Goal: Information Seeking & Learning: Learn about a topic

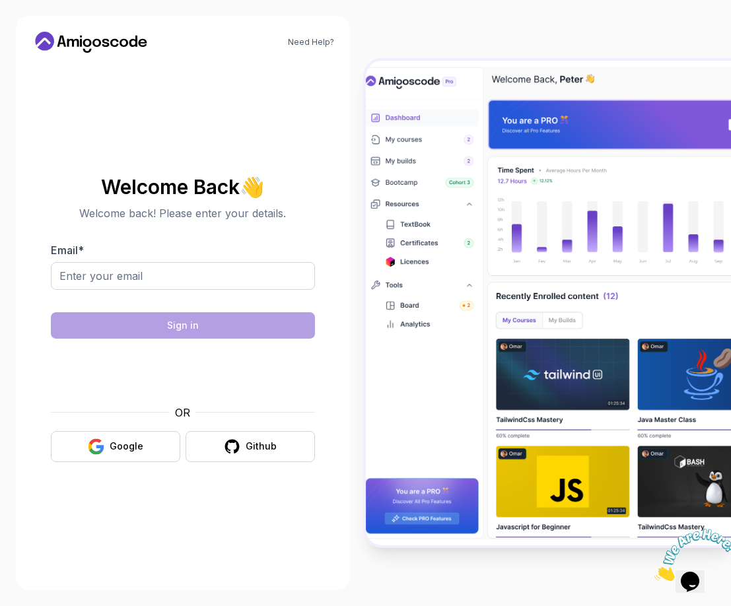
click at [233, 211] on p "Welcome back! Please enter your details." at bounding box center [183, 213] width 264 height 16
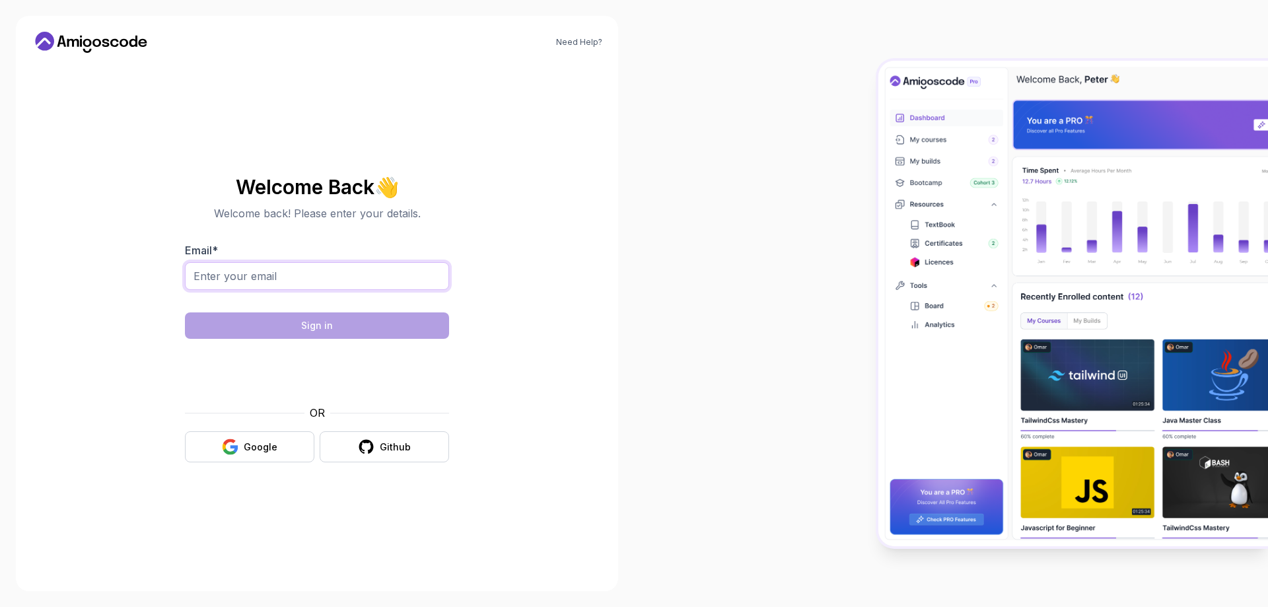
click at [229, 275] on input "Email *" at bounding box center [317, 276] width 264 height 28
click at [540, 308] on div "Need Help? Welcome Back 👋 Welcome back! Please enter your details. Email * Sign…" at bounding box center [317, 303] width 603 height 575
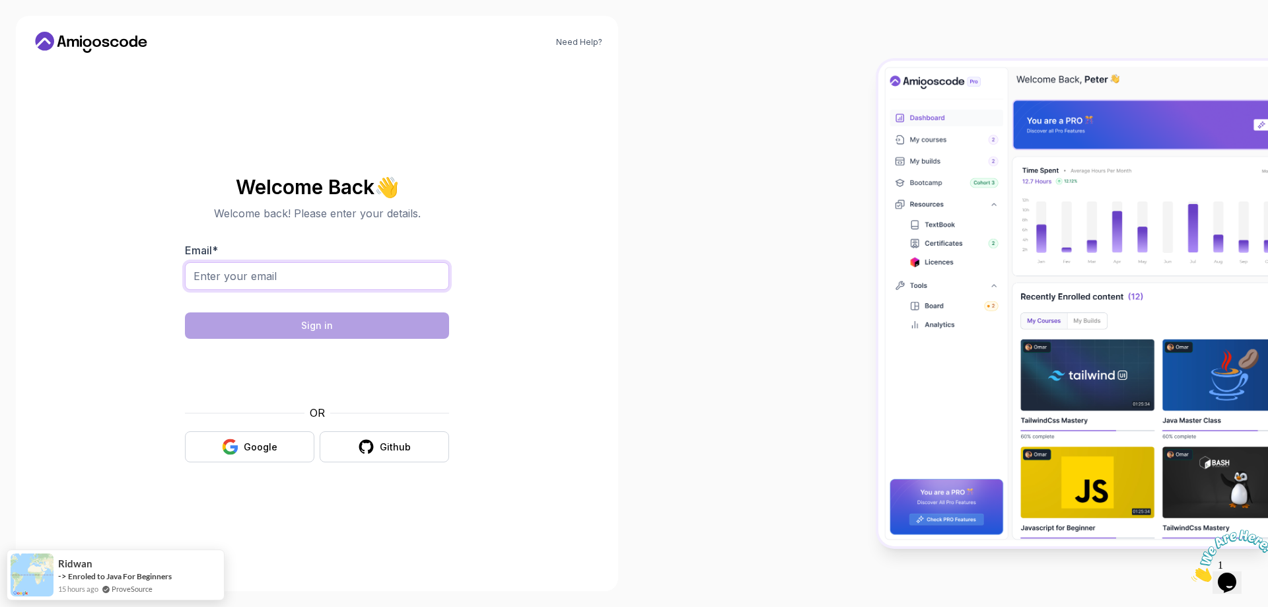
click at [344, 283] on input "Email *" at bounding box center [317, 276] width 264 height 28
paste input "[EMAIL_ADDRESS][DOMAIN_NAME]"
type input "[EMAIL_ADDRESS][DOMAIN_NAME]"
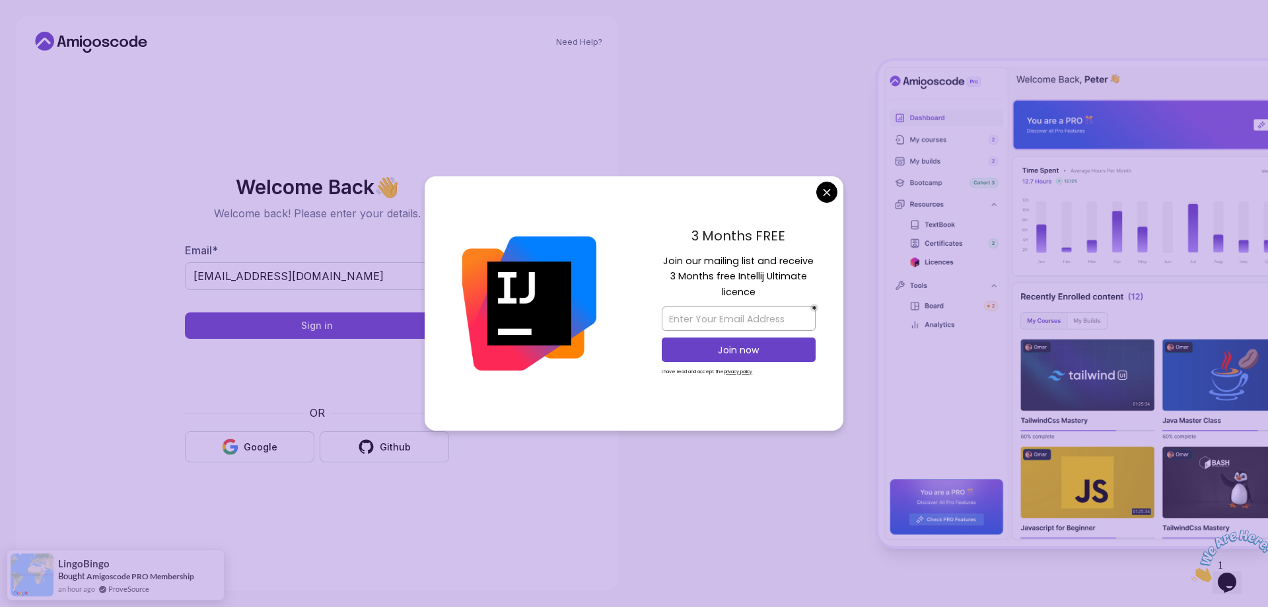
click at [827, 189] on body "Need Help? Welcome Back 👋 Welcome back! Please enter your details. Email * [EMA…" at bounding box center [634, 303] width 1268 height 607
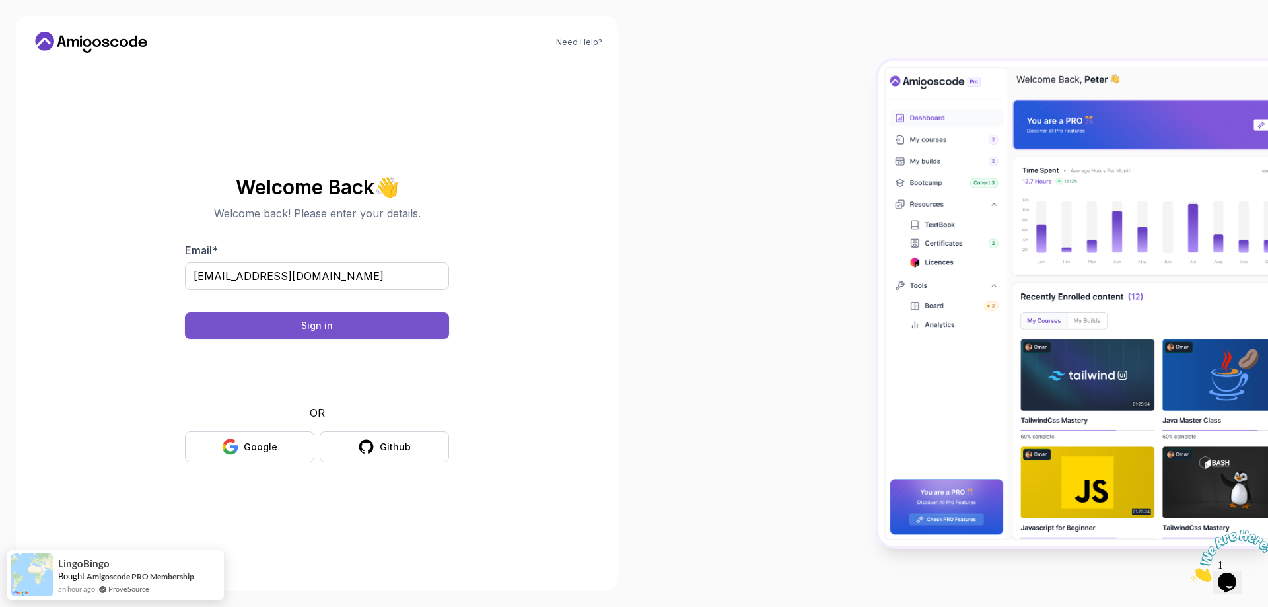
click at [307, 335] on button "Sign in" at bounding box center [317, 325] width 264 height 26
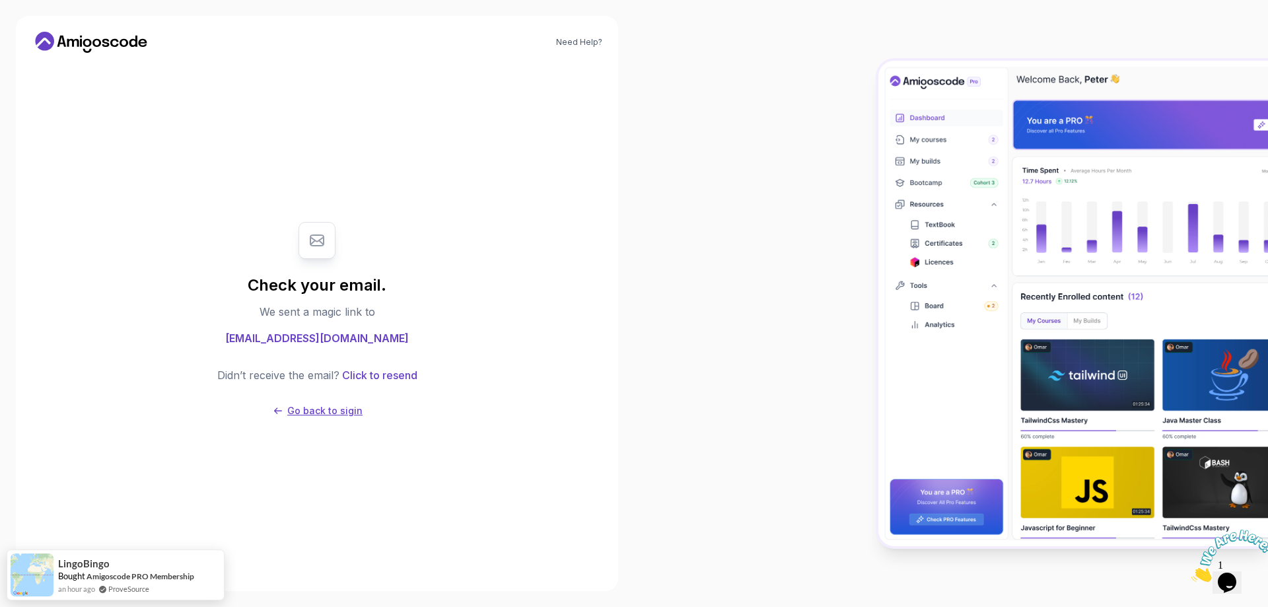
click at [318, 406] on p "Go back to sigin" at bounding box center [324, 410] width 75 height 13
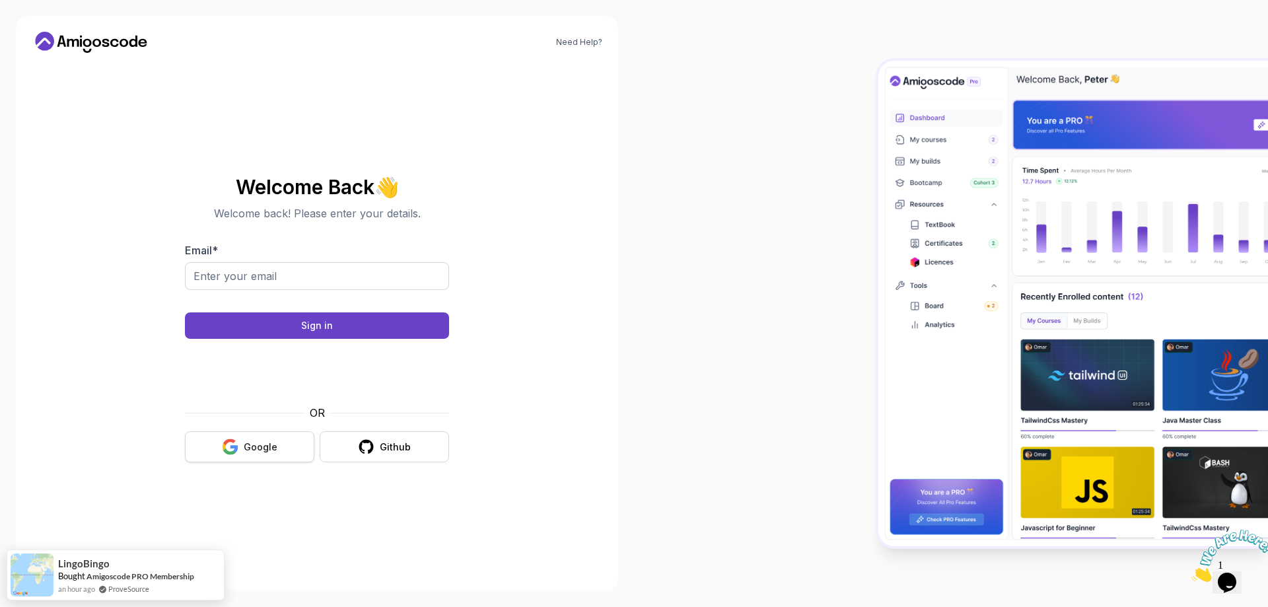
click at [263, 431] on button "Google" at bounding box center [249, 446] width 129 height 31
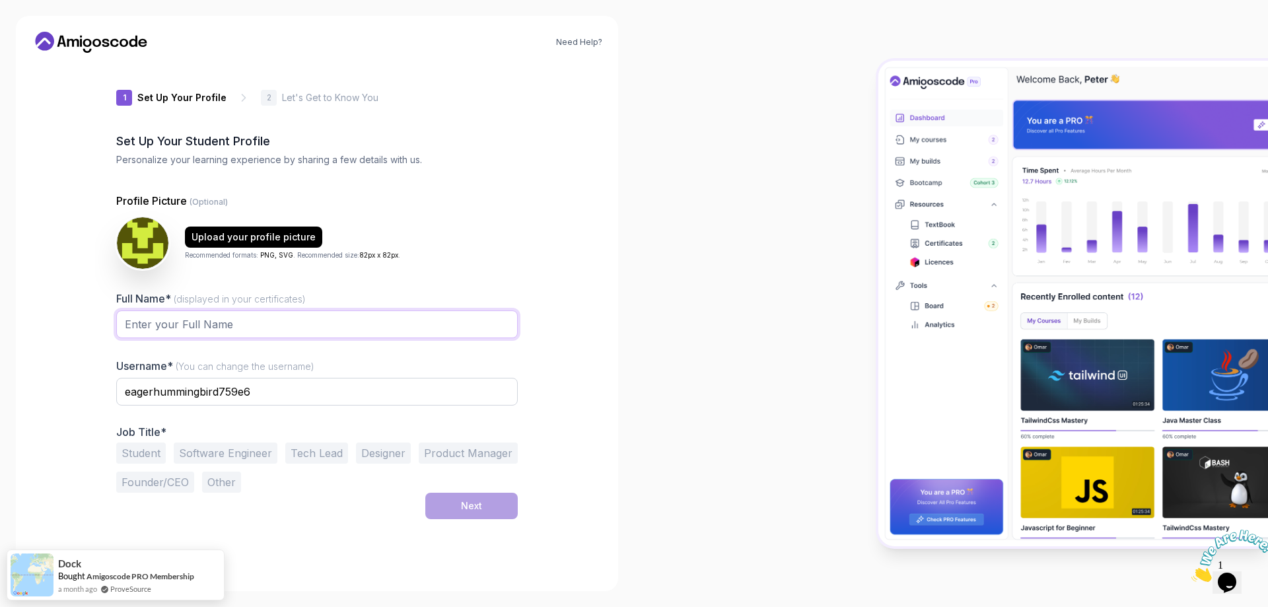
click at [274, 331] on input "Full Name* (displayed in your certificates)" at bounding box center [317, 325] width 402 height 28
type input "A Rahman"
click at [182, 394] on input "eagerhummingbird759e6" at bounding box center [317, 392] width 402 height 28
click at [205, 449] on button "Software Engineer" at bounding box center [226, 453] width 104 height 21
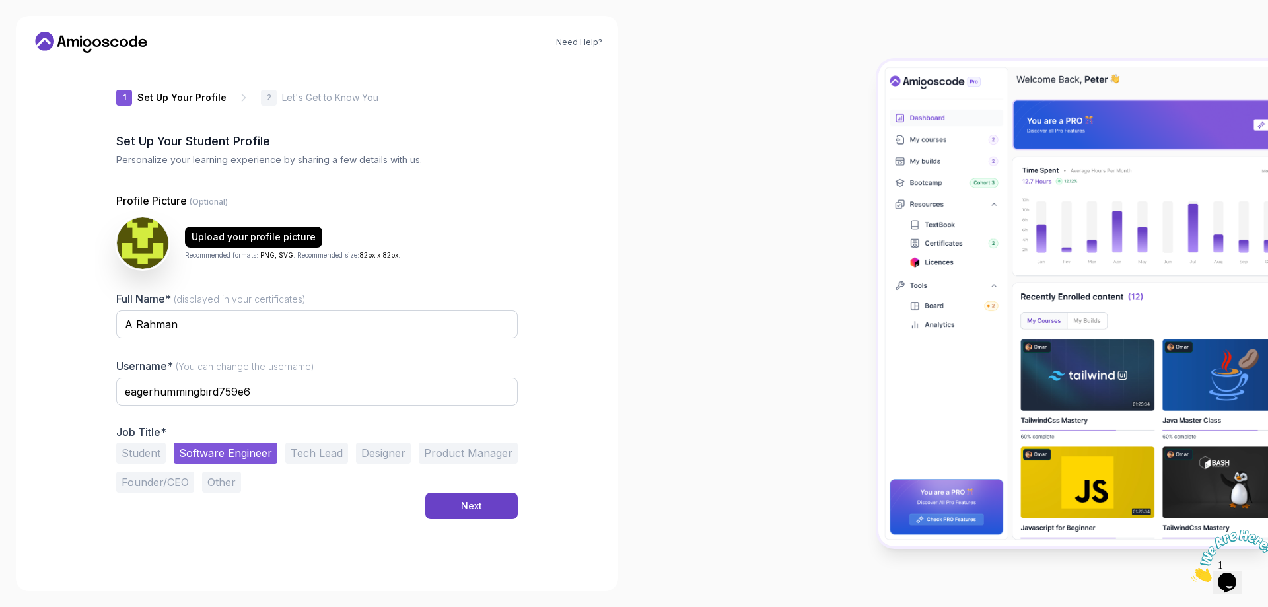
click at [146, 451] on button "Student" at bounding box center [141, 453] width 50 height 21
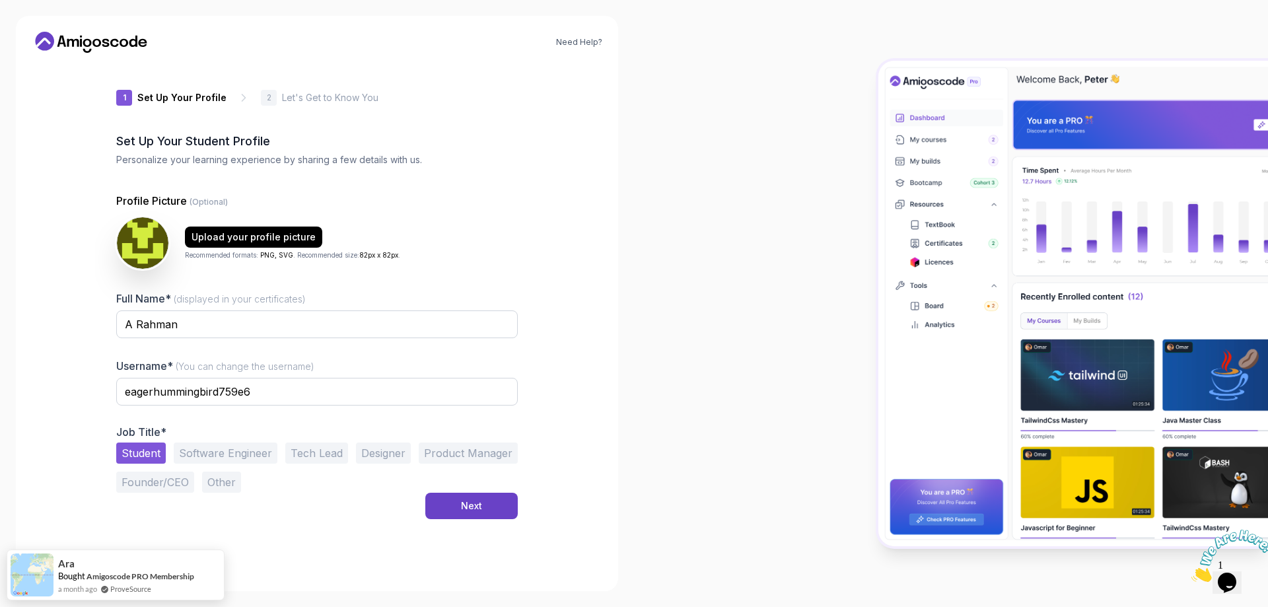
click at [314, 454] on button "Tech Lead" at bounding box center [316, 453] width 63 height 21
click at [460, 457] on button "Product Manager" at bounding box center [468, 453] width 99 height 21
click at [297, 451] on button "Tech Lead" at bounding box center [316, 453] width 63 height 21
click at [484, 509] on button "Next" at bounding box center [471, 506] width 92 height 26
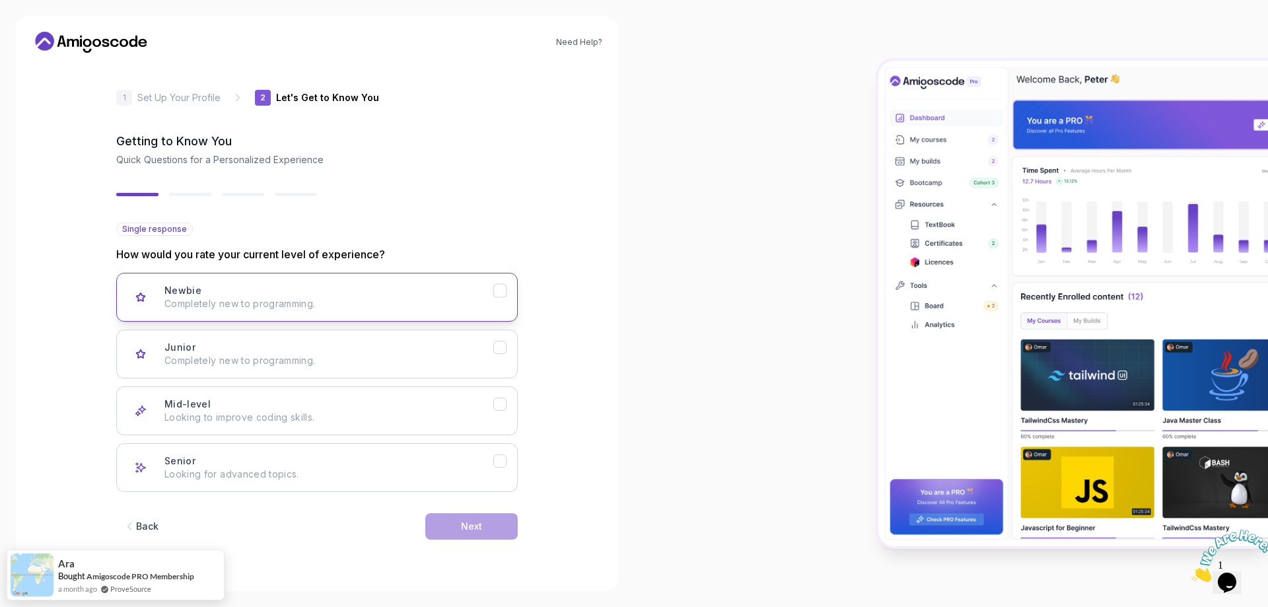
click at [501, 285] on icon "Newbie" at bounding box center [500, 291] width 13 height 13
click at [481, 531] on div "Next" at bounding box center [471, 526] width 21 height 13
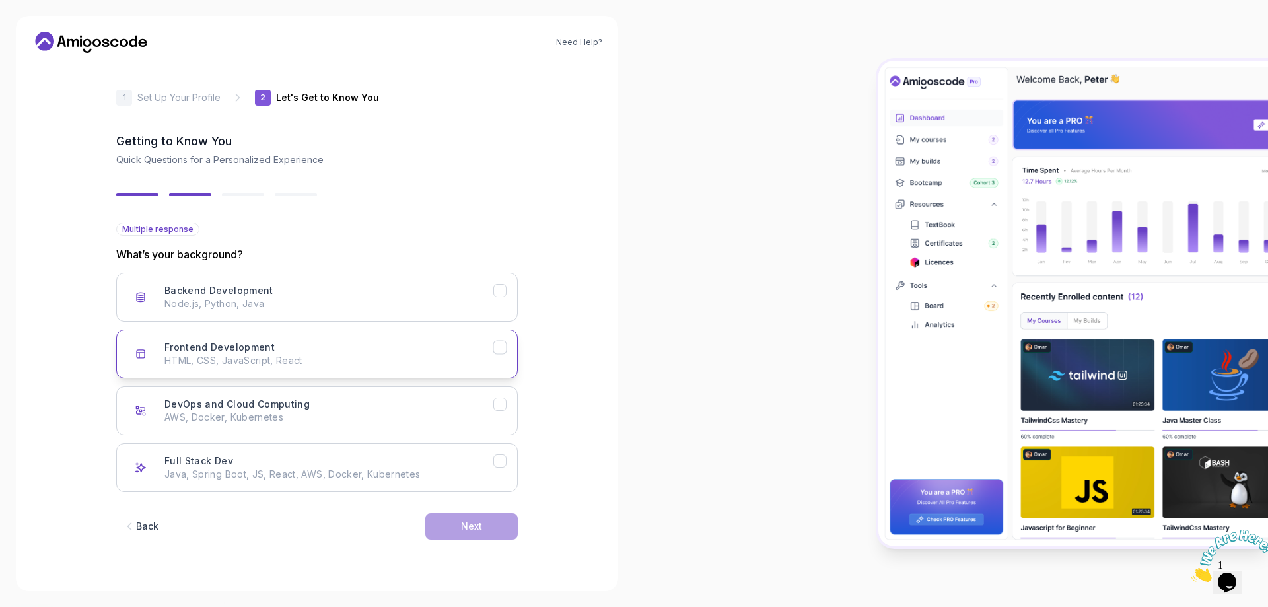
click at [492, 353] on div "Frontend Development HTML, CSS, JavaScript, React" at bounding box center [329, 354] width 329 height 26
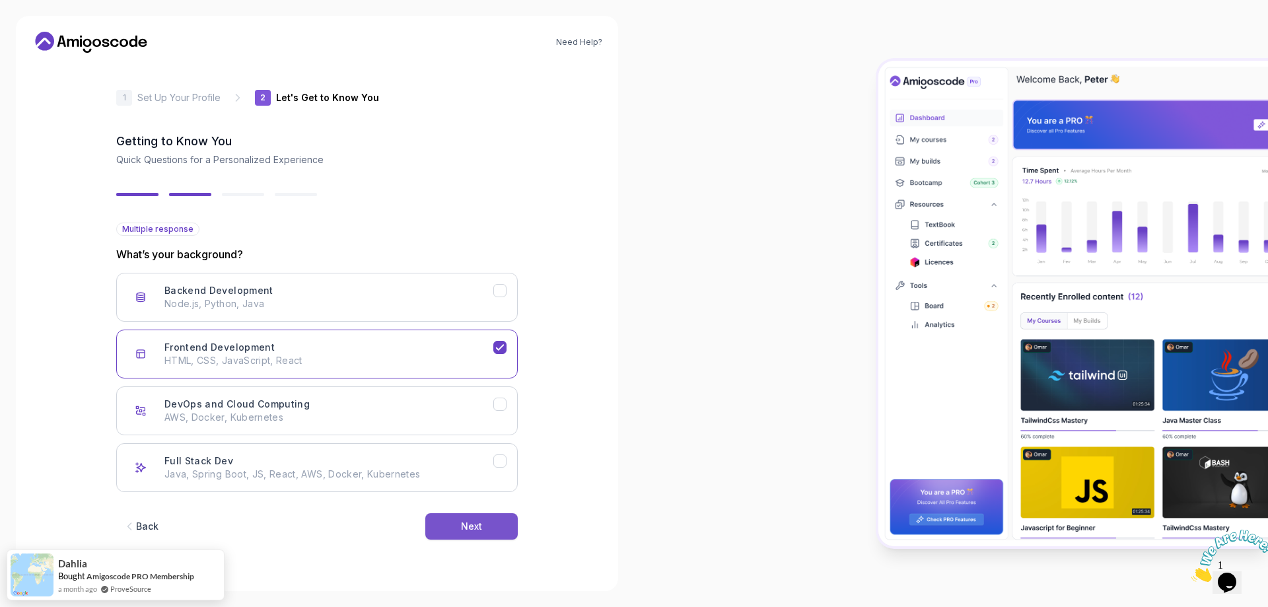
click at [482, 527] on div "Next" at bounding box center [471, 526] width 21 height 13
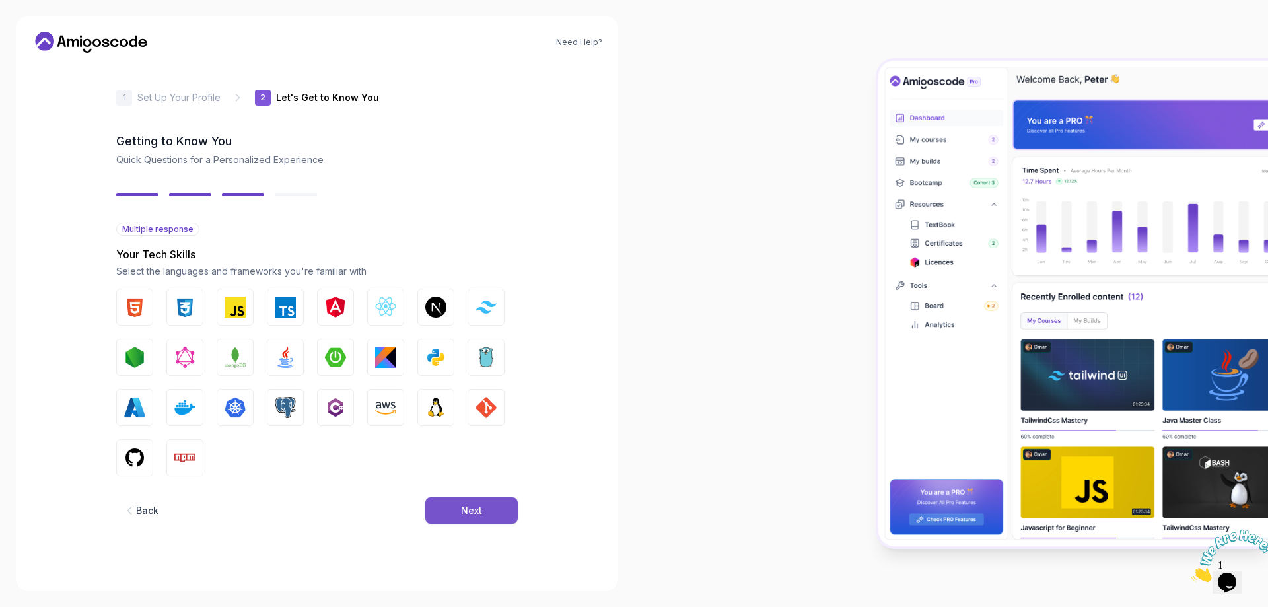
click at [482, 517] on button "Next" at bounding box center [471, 510] width 92 height 26
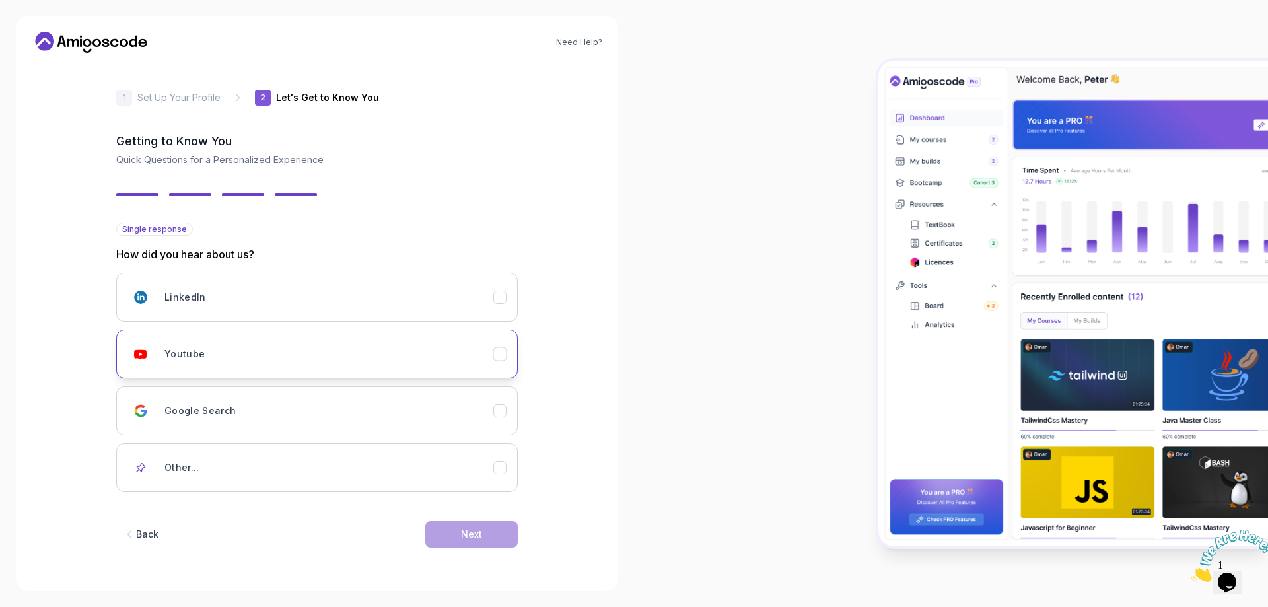
click at [501, 356] on icon "Youtube" at bounding box center [500, 354] width 13 height 13
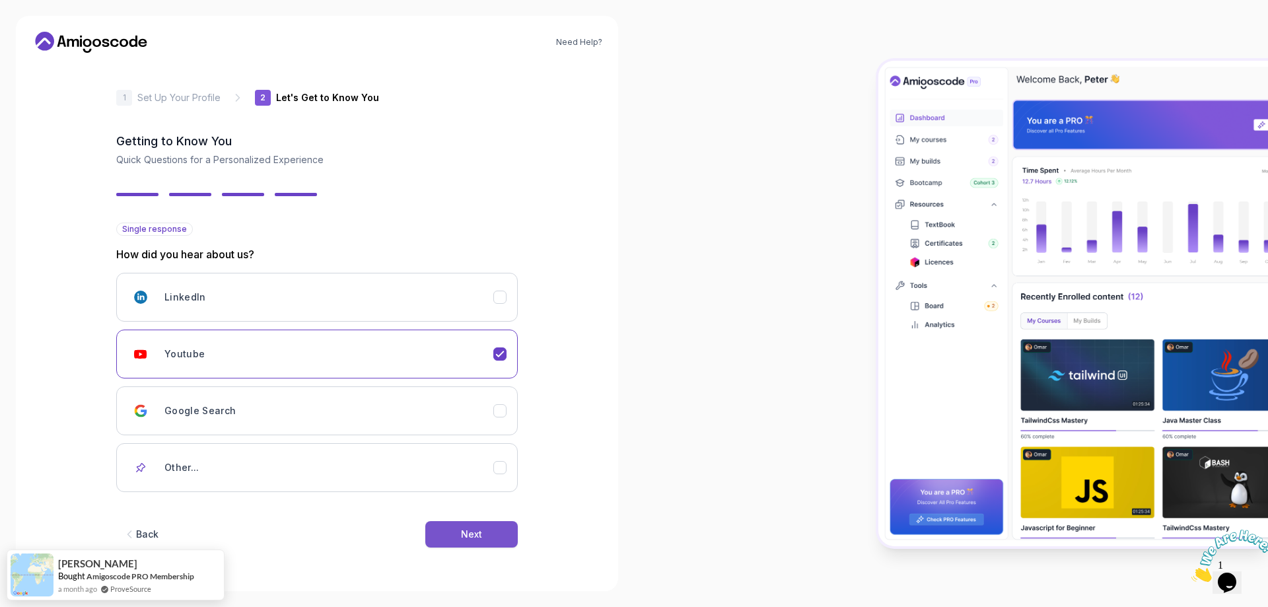
click at [487, 529] on button "Next" at bounding box center [471, 534] width 92 height 26
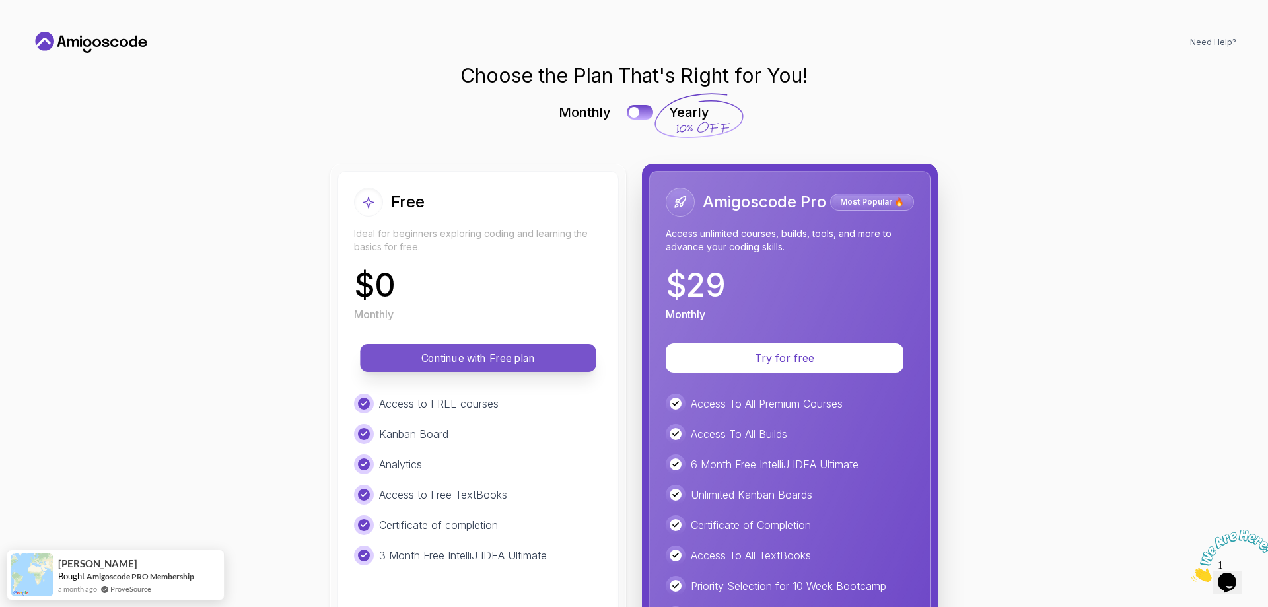
click at [462, 364] on p "Continue with Free plan" at bounding box center [478, 358] width 206 height 15
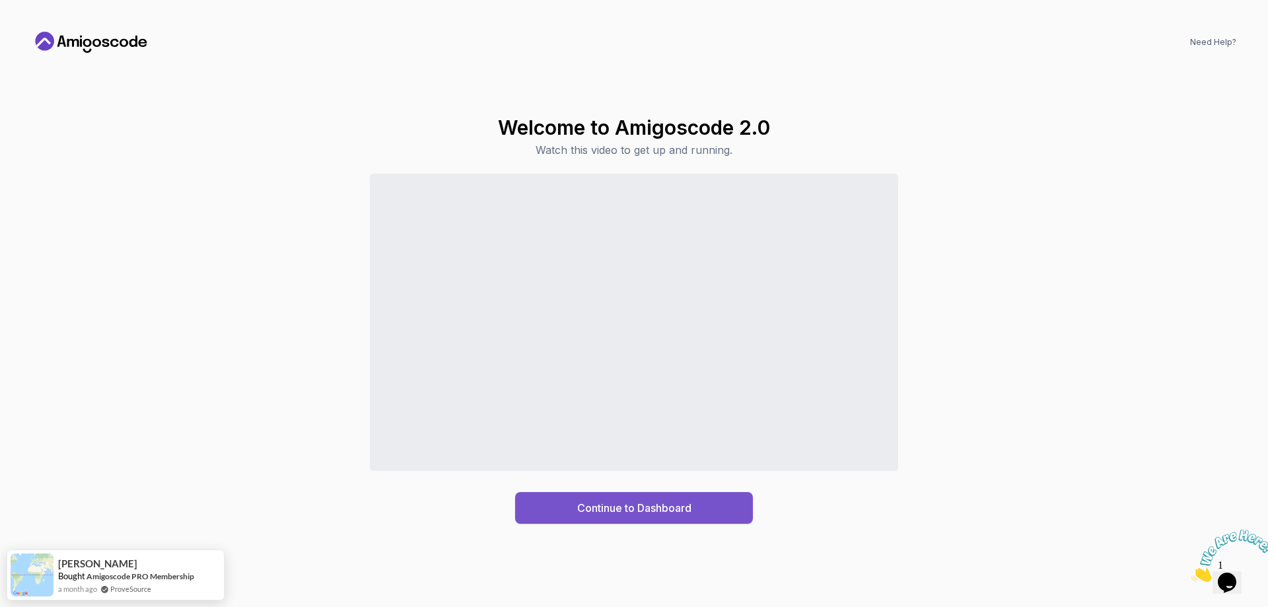
click at [620, 511] on div "Continue to Dashboard" at bounding box center [634, 508] width 114 height 16
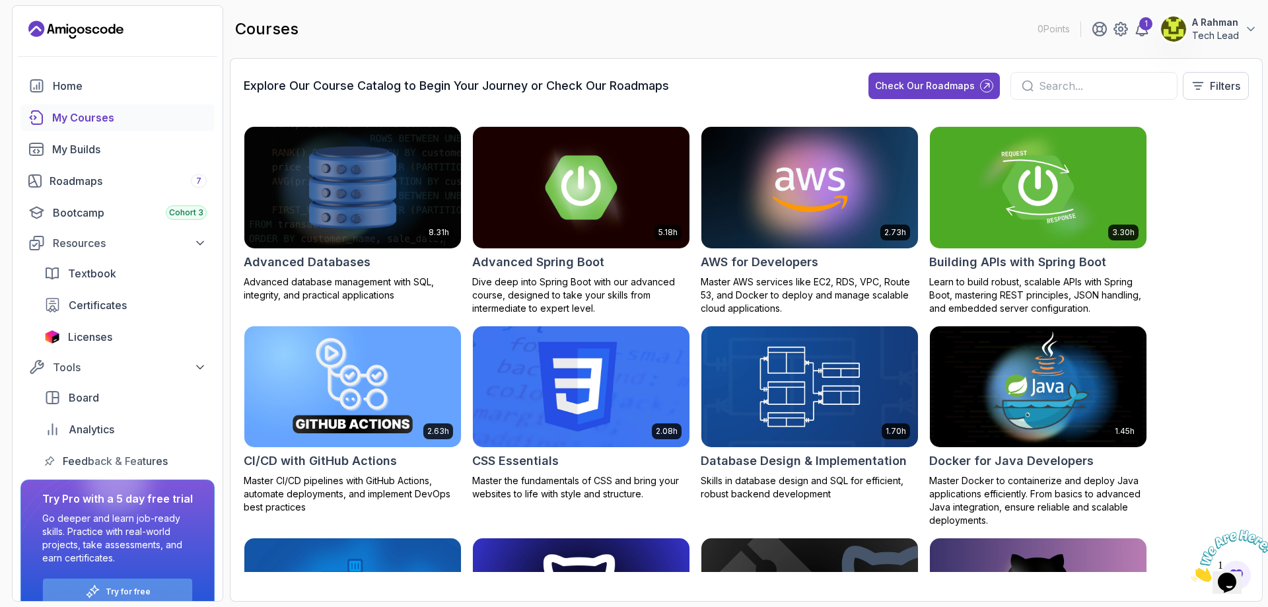
click at [124, 592] on p "Try for free" at bounding box center [128, 592] width 45 height 11
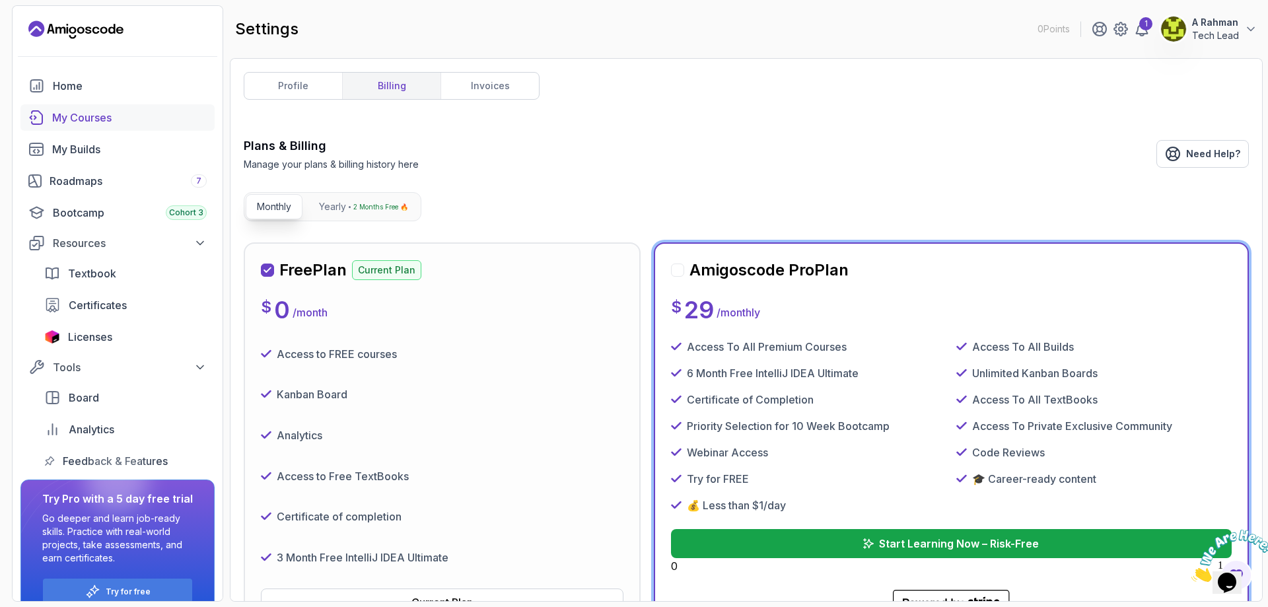
click at [96, 124] on div "My Courses" at bounding box center [129, 118] width 155 height 16
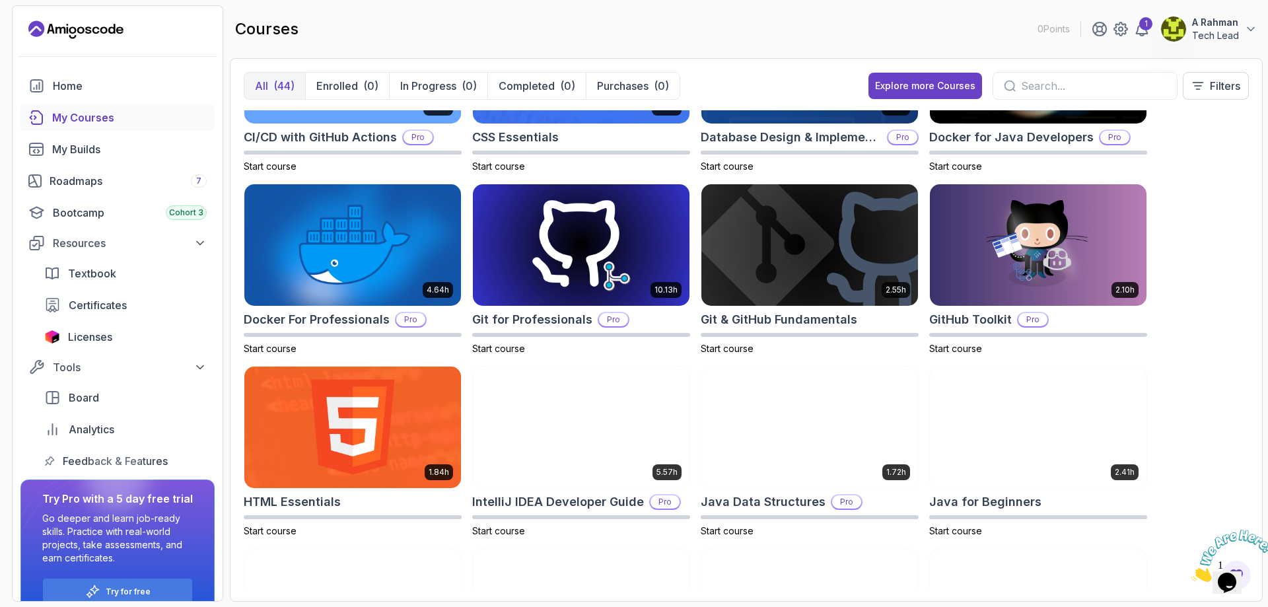
scroll to position [396, 0]
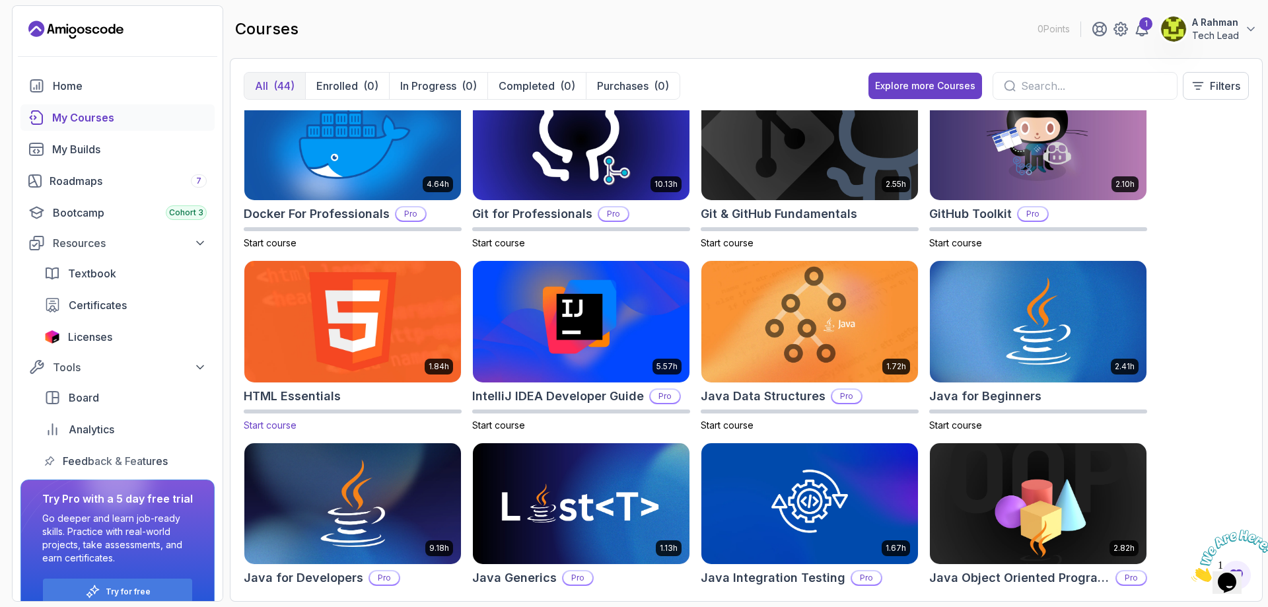
click at [340, 318] on img at bounding box center [352, 322] width 227 height 128
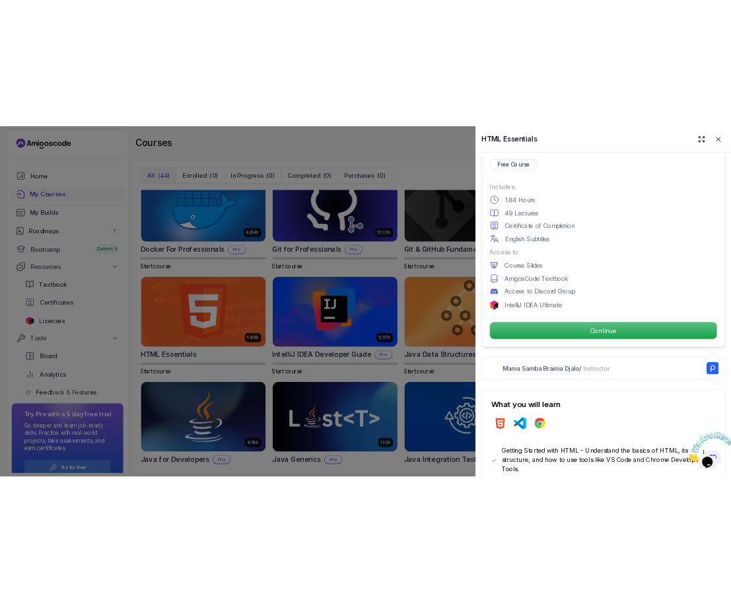
scroll to position [330, 0]
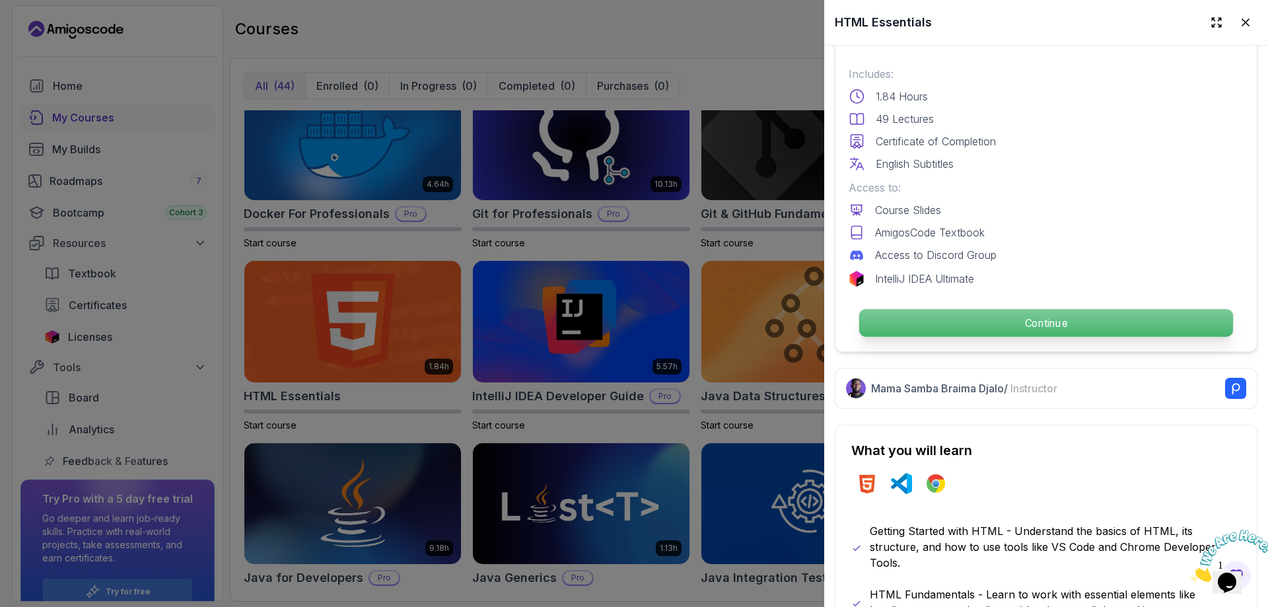
click at [1029, 326] on p "Continue" at bounding box center [1047, 323] width 374 height 28
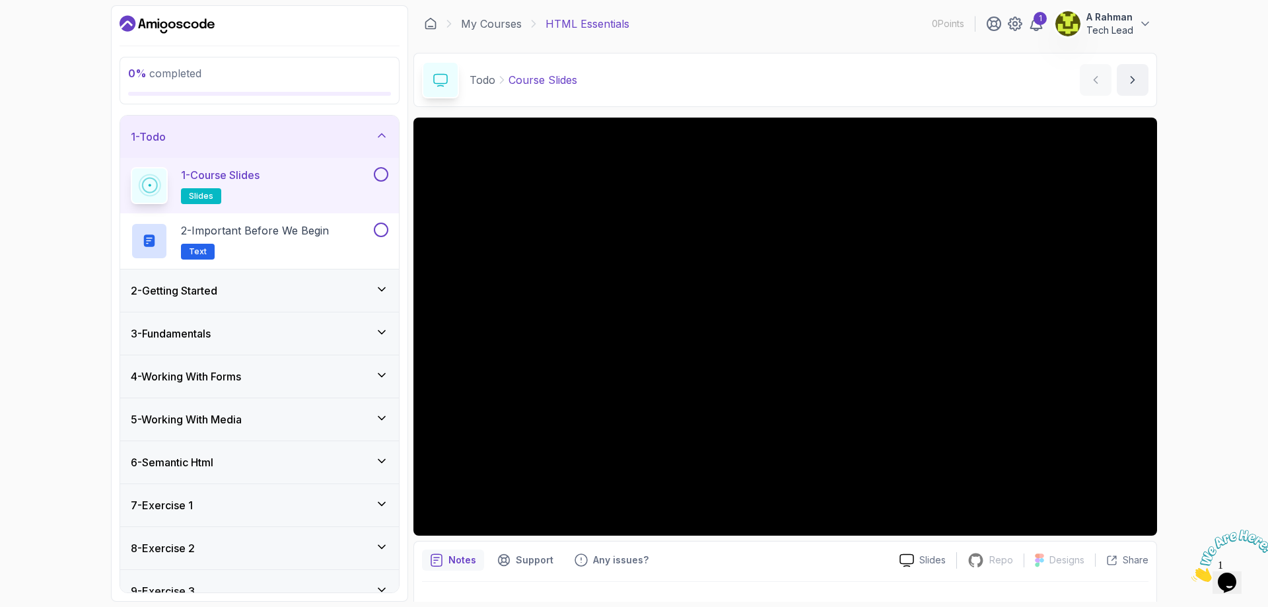
click at [324, 292] on div "2 - Getting Started" at bounding box center [260, 291] width 258 height 16
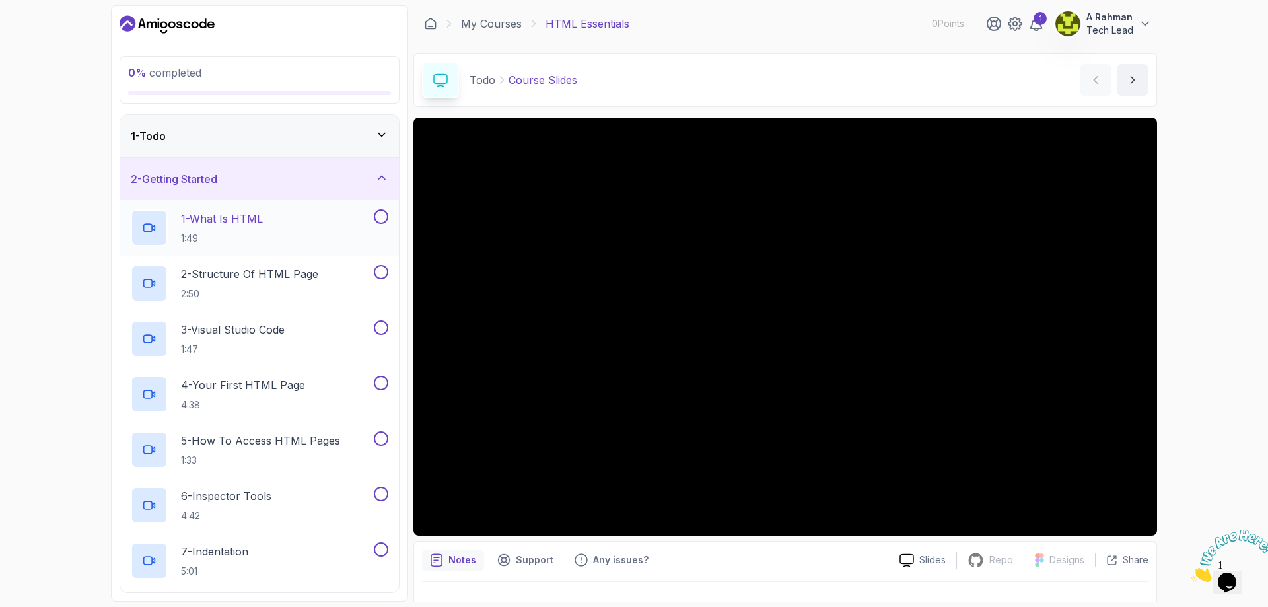
click at [213, 223] on p "1 - What Is HTML" at bounding box center [222, 219] width 82 height 16
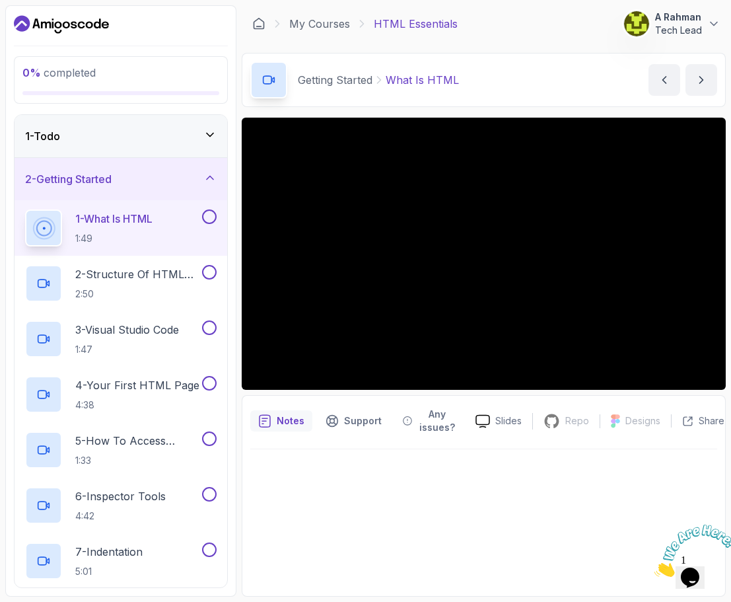
click at [293, 456] on div at bounding box center [483, 518] width 467 height 139
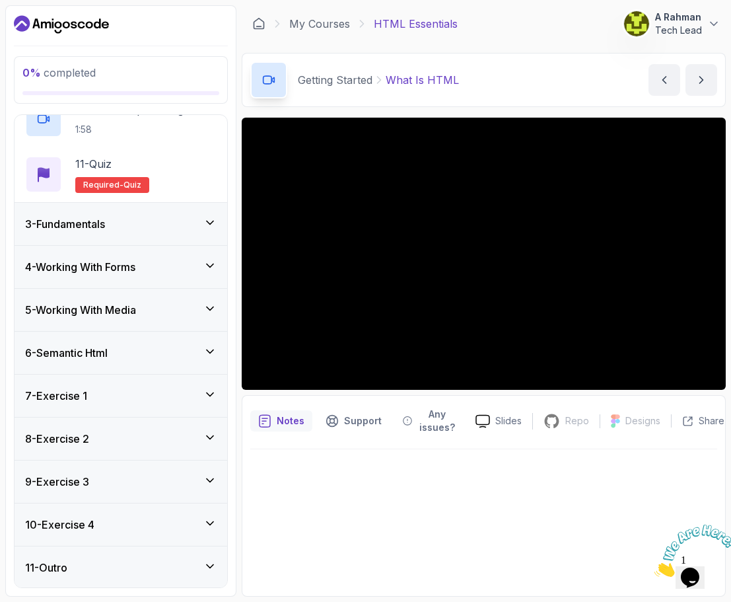
scroll to position [610, 0]
click at [464, 489] on div at bounding box center [483, 518] width 467 height 139
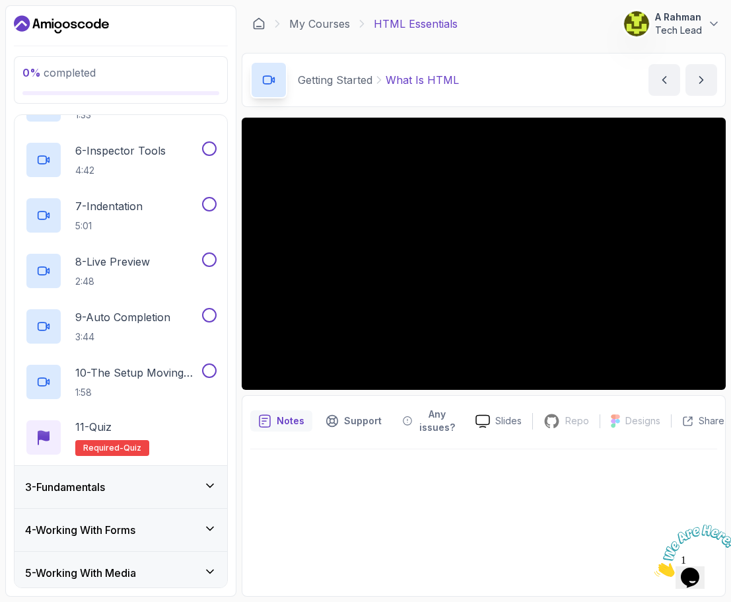
scroll to position [0, 0]
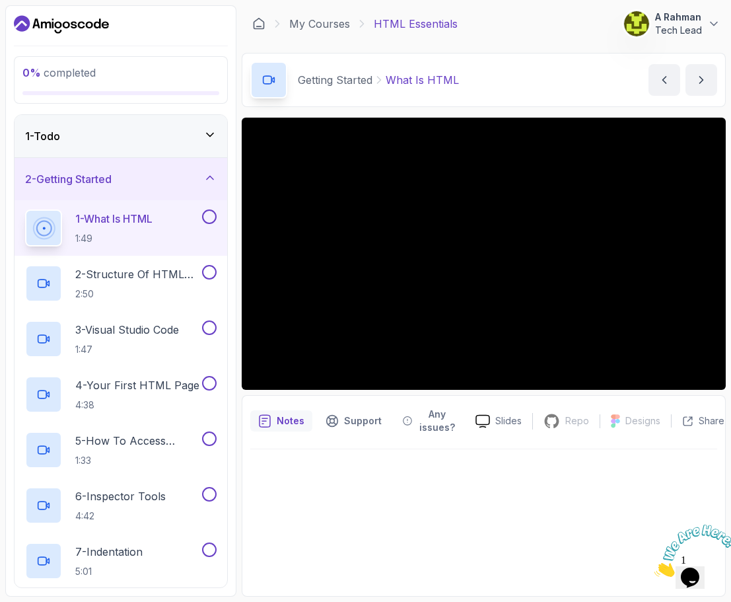
click at [529, 69] on div "Getting Started What Is HTML What Is HTML by nelson" at bounding box center [484, 80] width 484 height 54
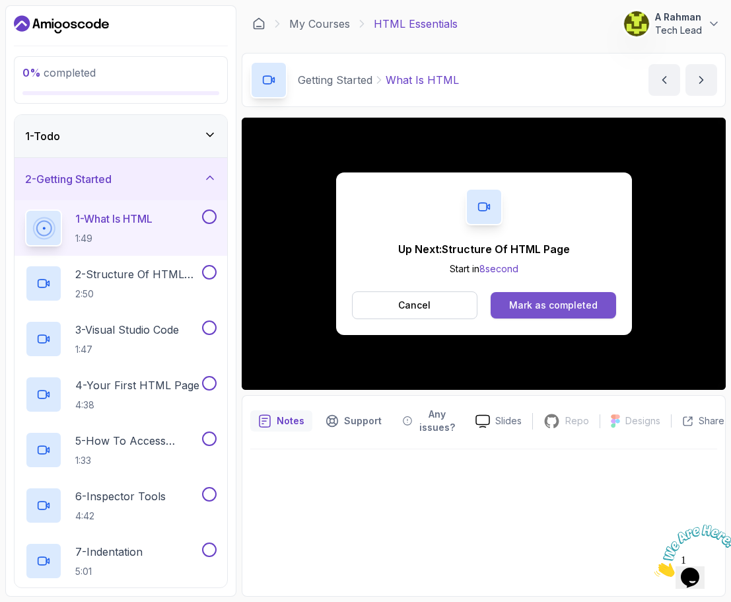
click at [550, 306] on div "Mark as completed" at bounding box center [553, 305] width 89 height 13
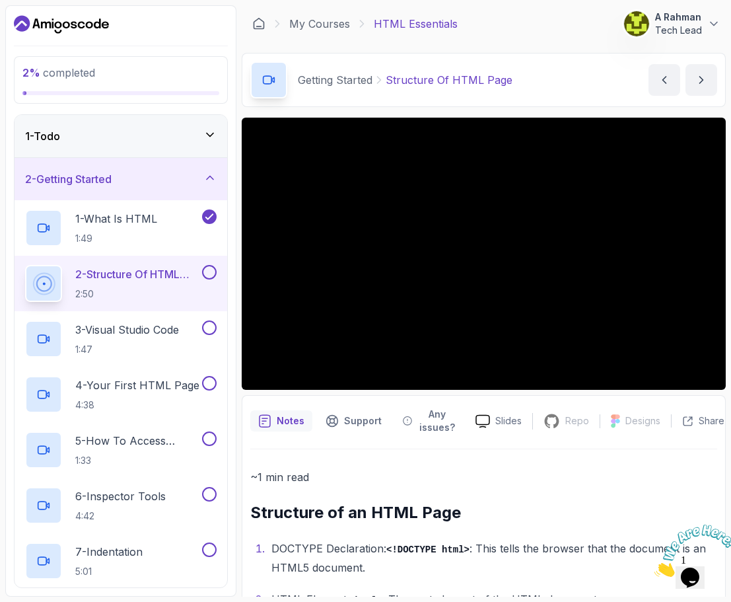
click at [512, 478] on p "~1 min read" at bounding box center [483, 477] width 467 height 18
